Goal: Transaction & Acquisition: Purchase product/service

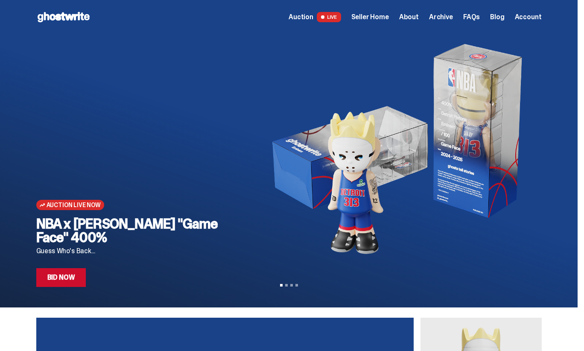
click at [312, 15] on span "Auction" at bounding box center [300, 17] width 25 height 7
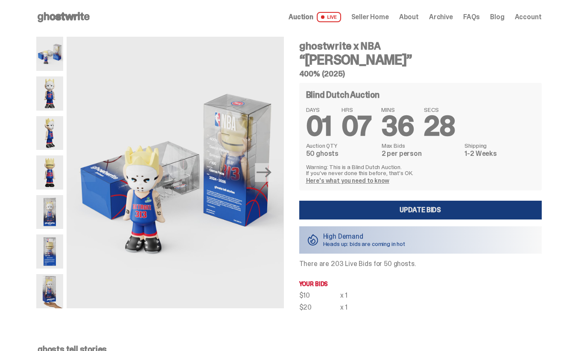
click at [374, 211] on link "Update Bids" at bounding box center [420, 210] width 242 height 19
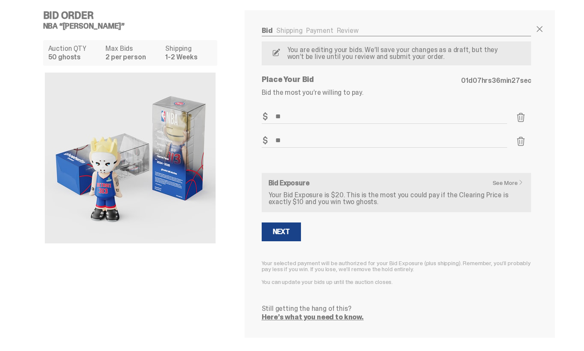
click at [521, 139] on span at bounding box center [521, 141] width 10 height 10
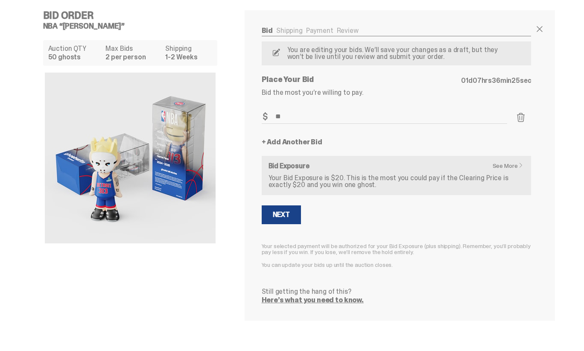
click at [526, 118] on span at bounding box center [521, 117] width 10 height 10
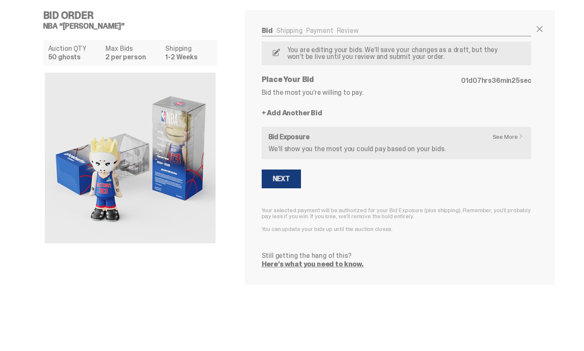
click at [285, 173] on button "Next" at bounding box center [281, 178] width 39 height 19
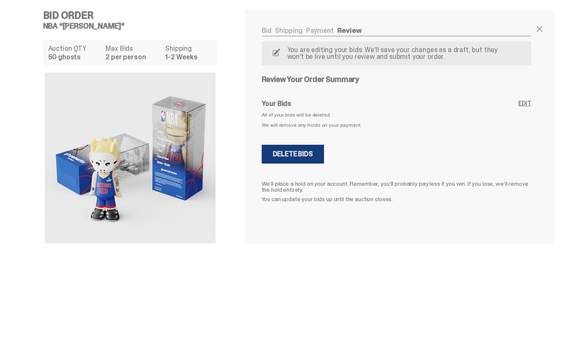
click at [294, 153] on div "Delete Bids" at bounding box center [293, 154] width 40 height 7
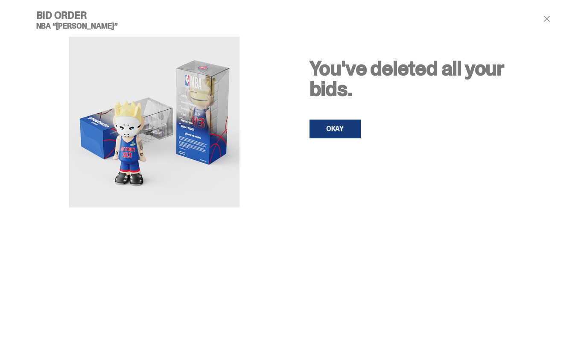
click at [348, 129] on link "OKAY" at bounding box center [334, 128] width 51 height 19
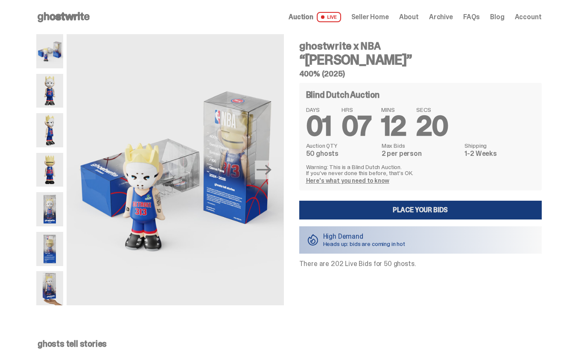
click at [394, 214] on link "Place your Bids" at bounding box center [420, 210] width 242 height 19
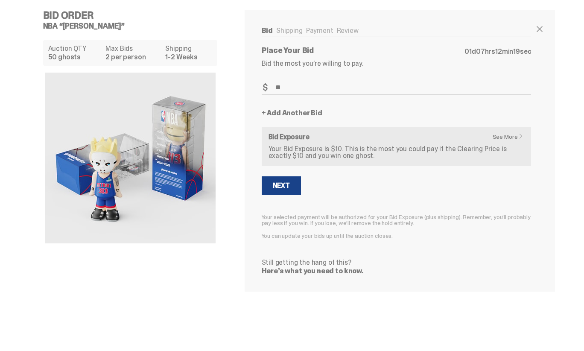
type input "**"
click at [296, 116] on link "+ Add Another Bid" at bounding box center [292, 113] width 61 height 7
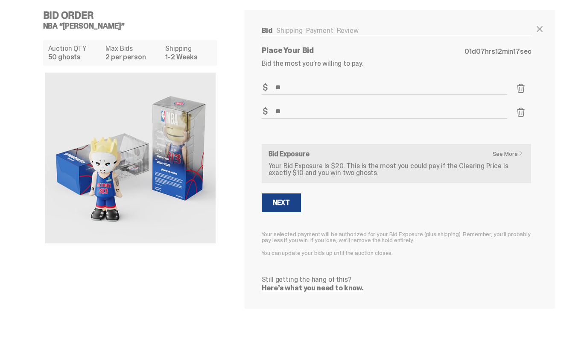
type input "**"
click at [288, 134] on form "Bid Amount $ ** Bid Quantity Qty * Bid Amount $ ** Bid Quantity Qty * See More …" at bounding box center [397, 186] width 270 height 211
click at [286, 199] on div "Next" at bounding box center [281, 202] width 17 height 7
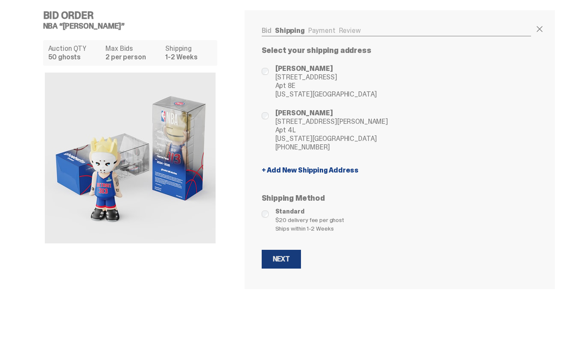
click at [290, 258] on div "Next" at bounding box center [281, 259] width 17 height 7
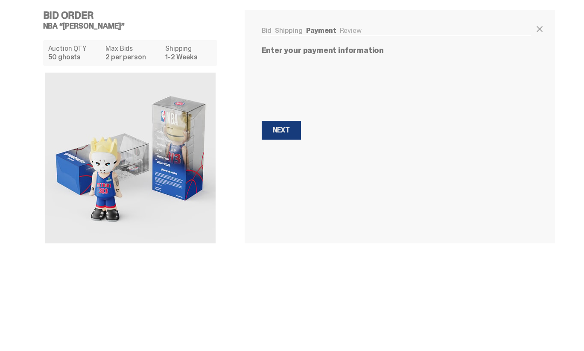
click at [285, 134] on button "Next Next" at bounding box center [281, 130] width 39 height 19
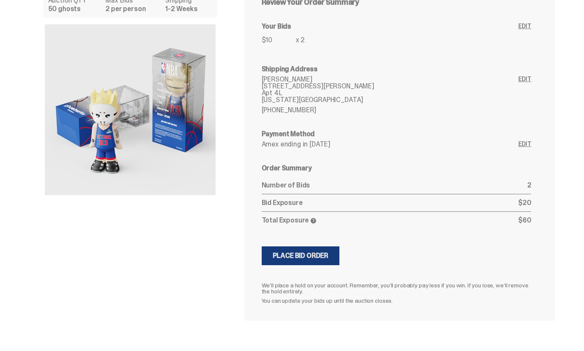
scroll to position [55, 0]
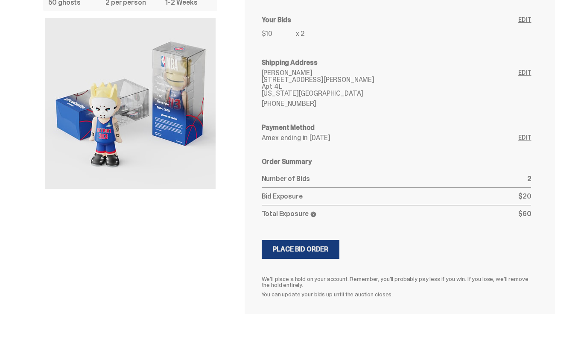
click at [298, 253] on div "Place Bid Order" at bounding box center [301, 249] width 56 height 7
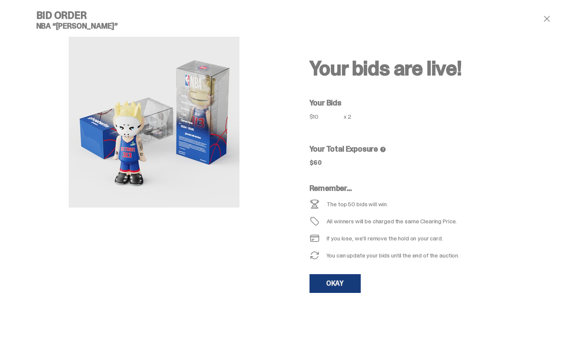
click at [332, 284] on link "OKAY" at bounding box center [334, 283] width 51 height 19
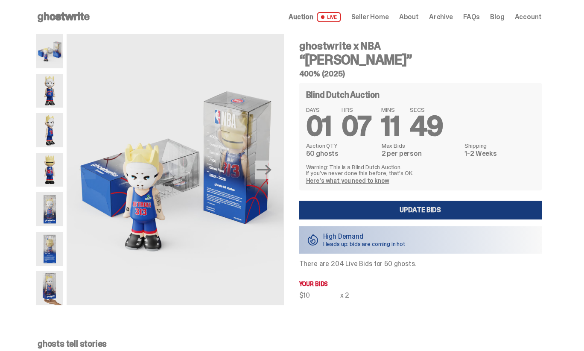
click at [338, 207] on link "Update Bids" at bounding box center [420, 210] width 242 height 19
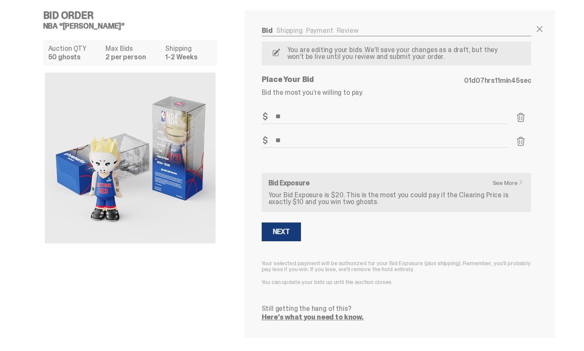
click at [277, 228] on div "Next" at bounding box center [281, 231] width 17 height 7
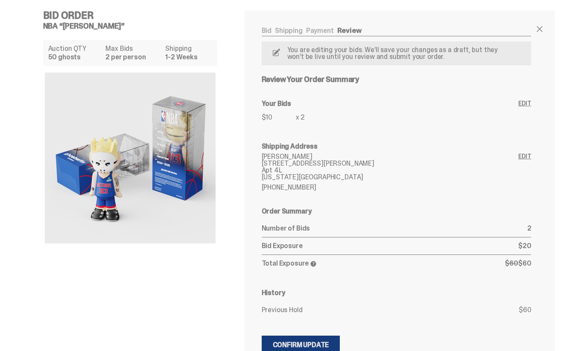
click at [294, 343] on div "Confirm Update" at bounding box center [301, 344] width 56 height 7
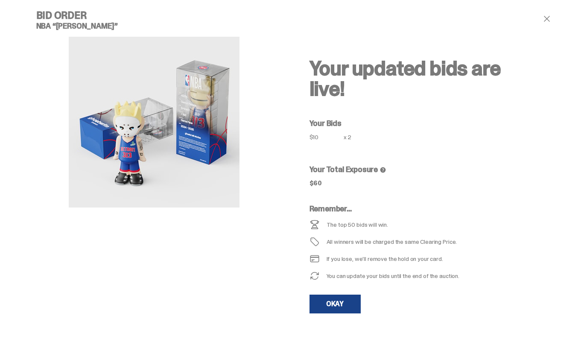
click at [547, 21] on span at bounding box center [547, 19] width 10 height 10
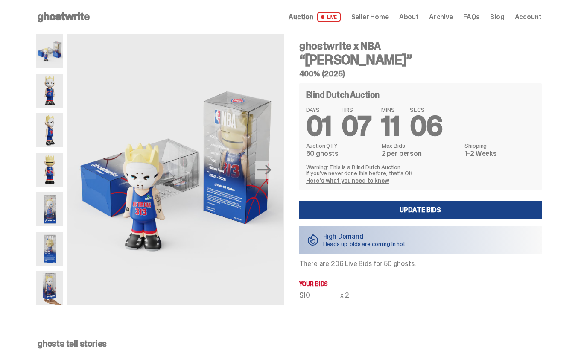
click at [73, 12] on icon at bounding box center [63, 17] width 55 height 14
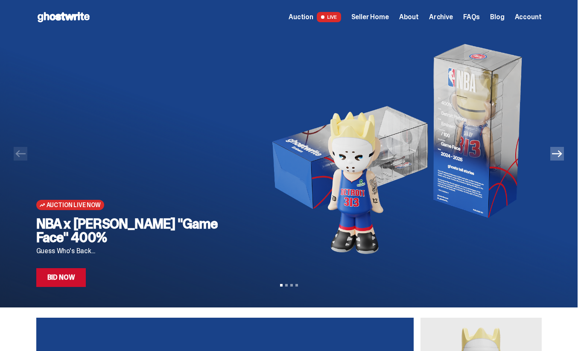
click at [560, 161] on div "Auction Live Now NBA x [PERSON_NAME] "Game Face" 400% Guess Who's Back... Bid N…" at bounding box center [289, 160] width 546 height 253
click at [562, 159] on button "Next" at bounding box center [557, 154] width 14 height 14
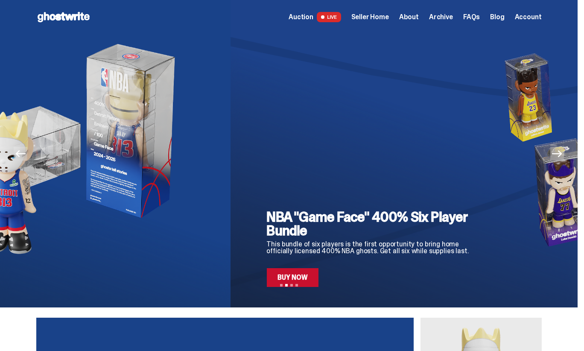
click at [562, 159] on button "Next" at bounding box center [557, 154] width 14 height 14
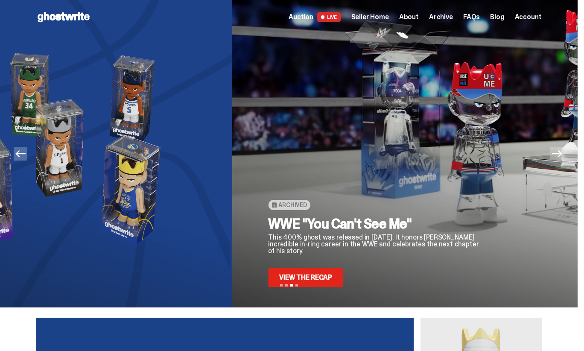
click at [562, 159] on button "Next" at bounding box center [557, 154] width 14 height 14
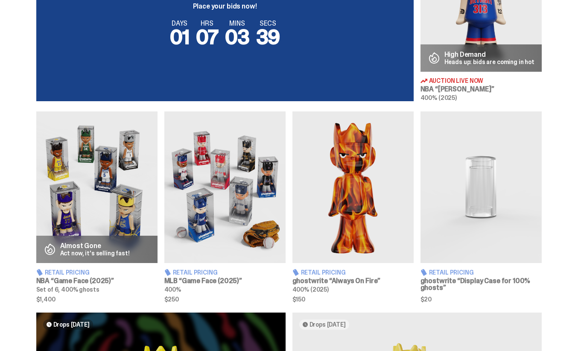
scroll to position [699, 0]
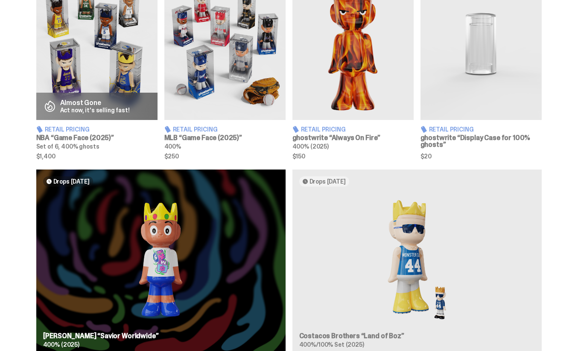
click at [179, 218] on div "Drops [DATE] [PERSON_NAME] “Savior Worldwide” 400% (2025) Drops [DATE] Costacos…" at bounding box center [288, 265] width 577 height 192
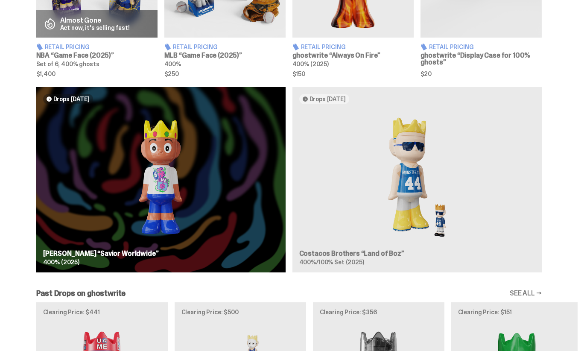
scroll to position [641, 0]
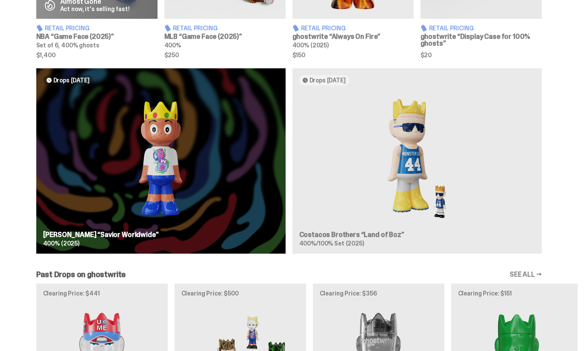
click at [176, 164] on div "Drops [DATE] [PERSON_NAME] “Savior Worldwide” 400% (2025) Drops [DATE] Costacos…" at bounding box center [288, 164] width 577 height 192
click at [360, 146] on div "Drops [DATE] [PERSON_NAME] “Savior Worldwide” 400% (2025) Drops [DATE] Costacos…" at bounding box center [288, 164] width 577 height 192
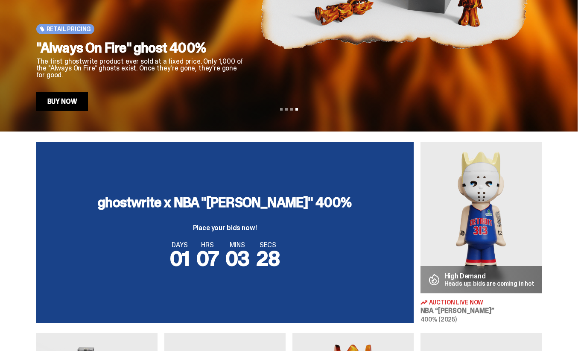
scroll to position [0, 0]
